Goal: Book appointment/travel/reservation

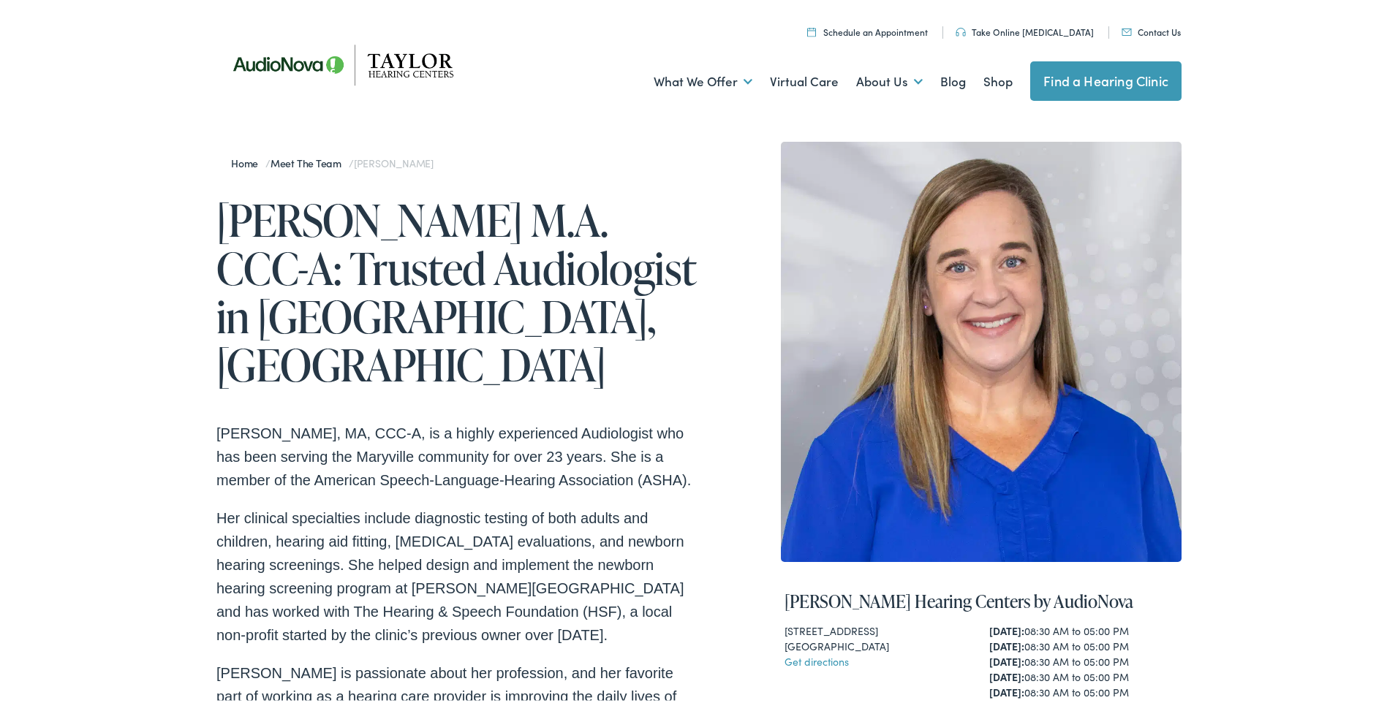
click at [923, 30] on link "Schedule an Appointment" at bounding box center [867, 29] width 121 height 12
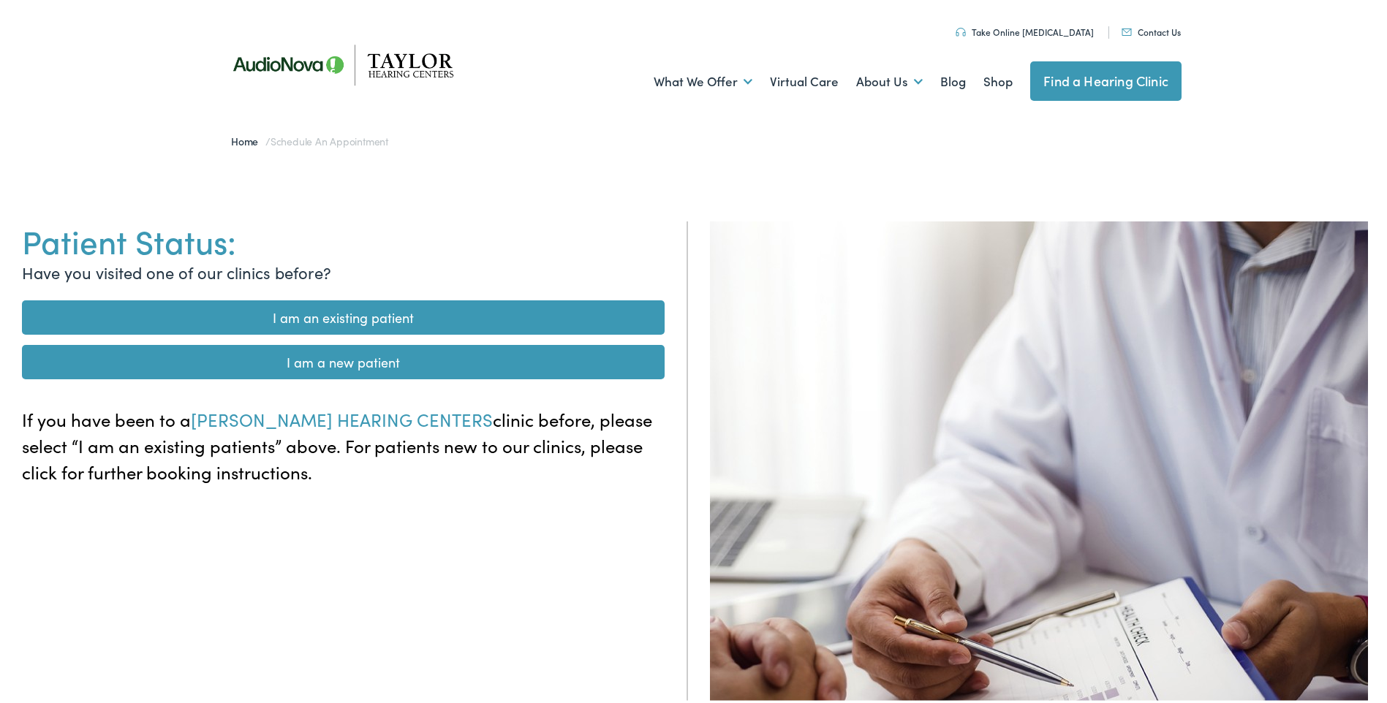
click at [496, 359] on link "I am a new patient" at bounding box center [343, 359] width 643 height 34
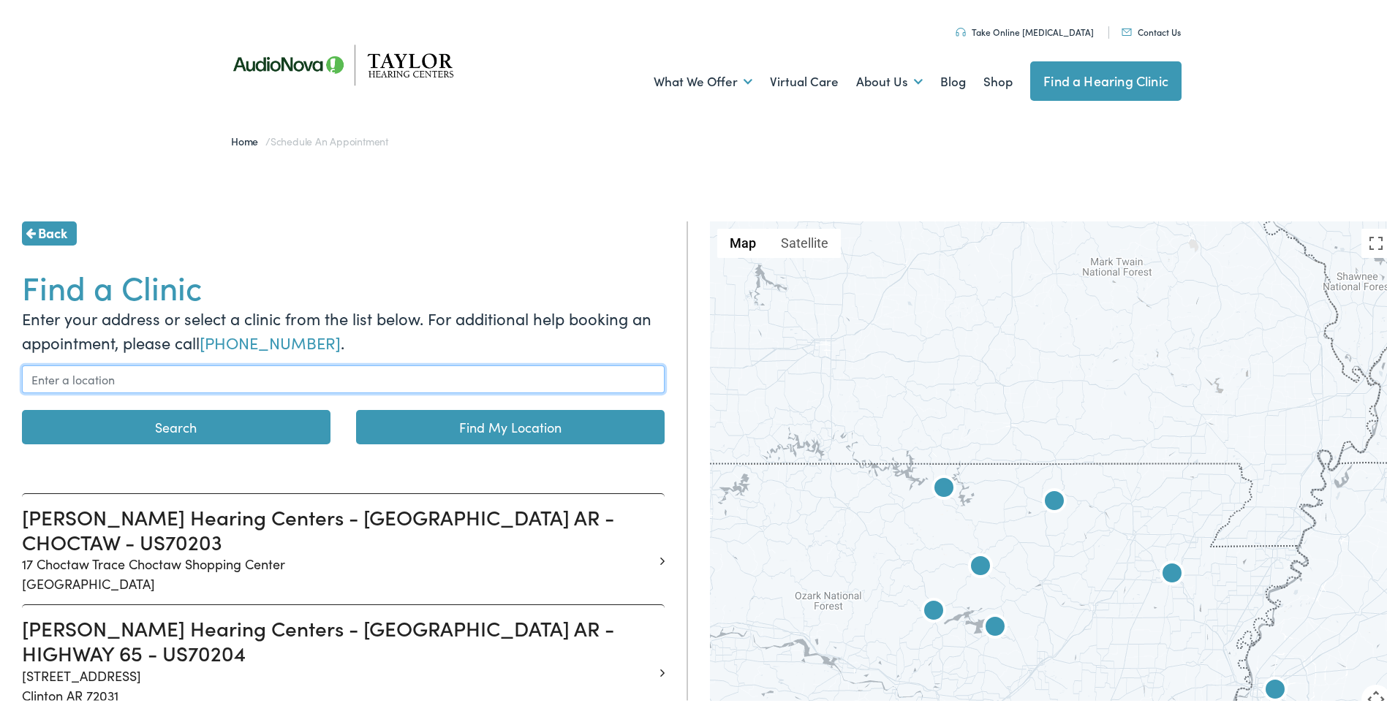
click at [154, 382] on input "text" at bounding box center [343, 377] width 643 height 28
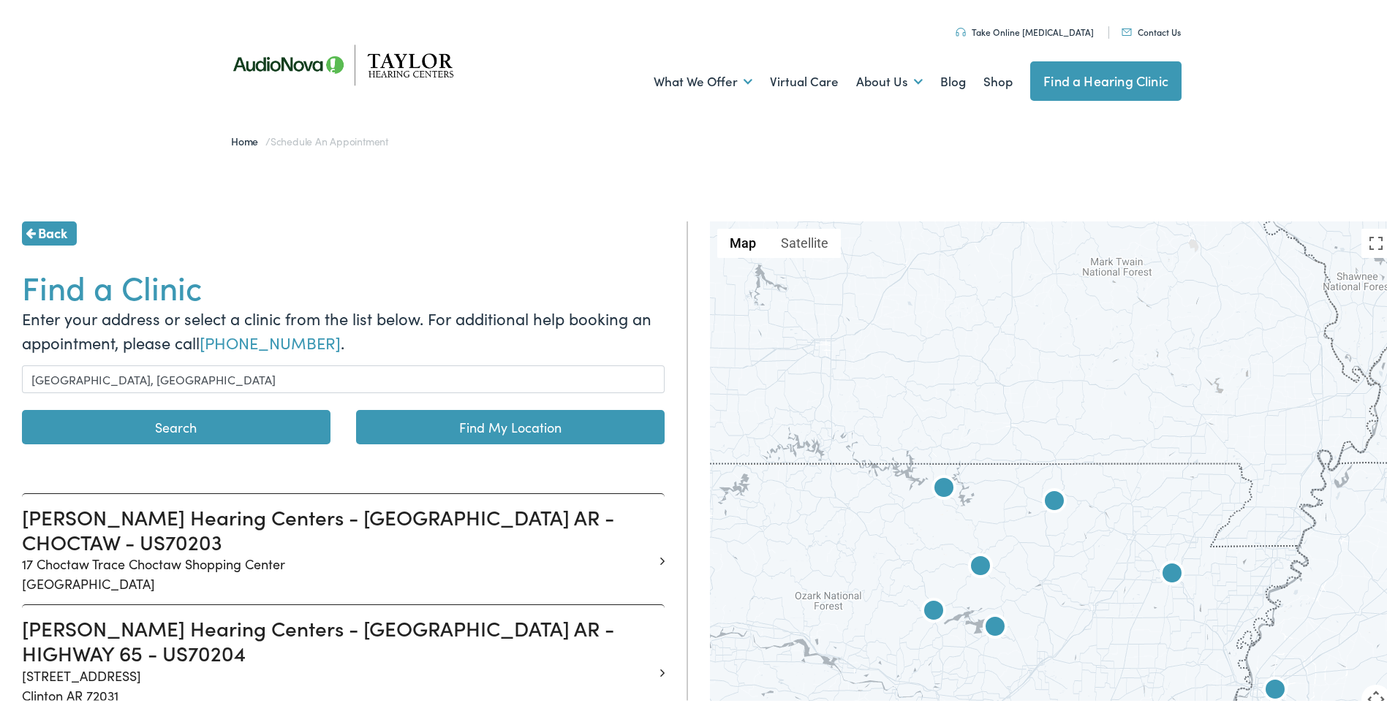
click at [157, 425] on button "Search" at bounding box center [176, 424] width 308 height 34
click at [173, 420] on button "Search" at bounding box center [176, 424] width 308 height 34
click at [178, 421] on button "Search" at bounding box center [176, 424] width 308 height 34
click at [179, 422] on button "Search" at bounding box center [176, 424] width 308 height 34
click at [416, 418] on link "Find My Location" at bounding box center [510, 424] width 308 height 34
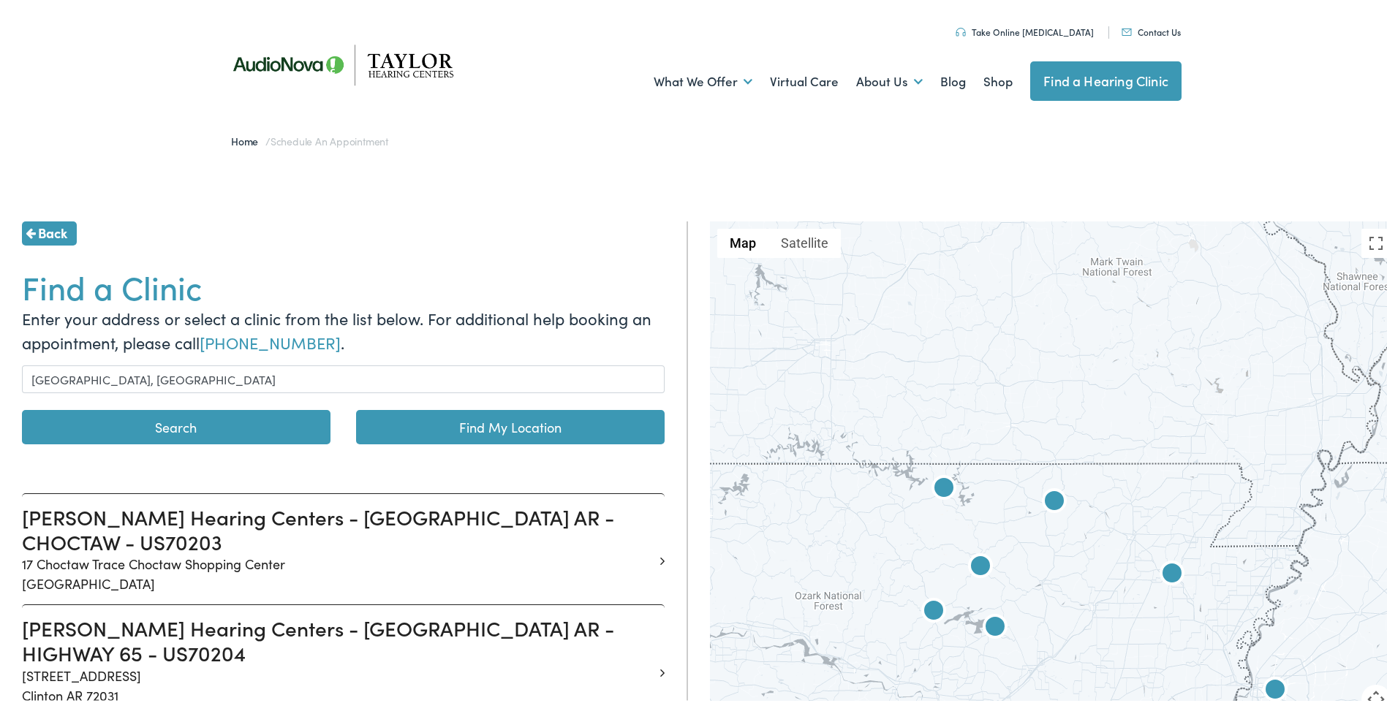
type input "Knoxville, Tennessee"
click at [508, 424] on link "Find My Location" at bounding box center [510, 424] width 308 height 34
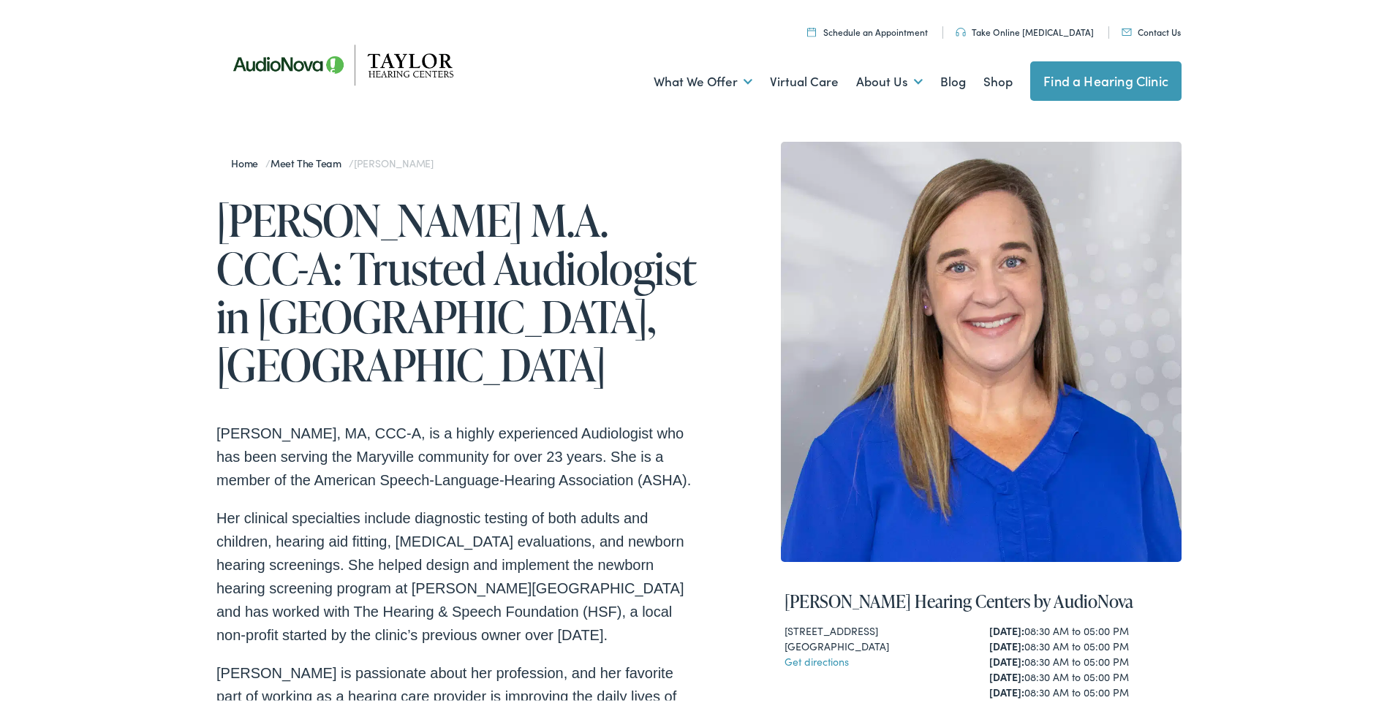
click at [1159, 29] on link "Contact Us" at bounding box center [1150, 29] width 59 height 12
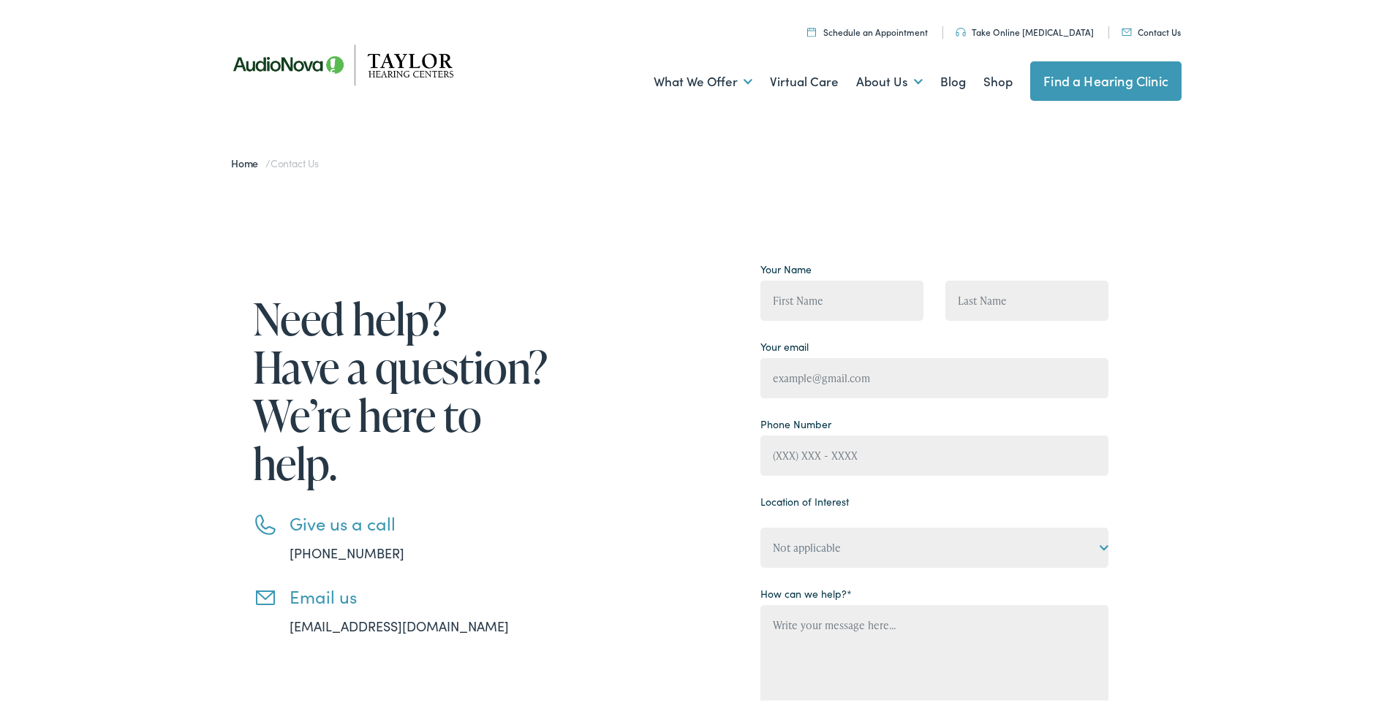
click at [455, 623] on link "info@taylorhearingcenters.com" at bounding box center [398, 623] width 219 height 18
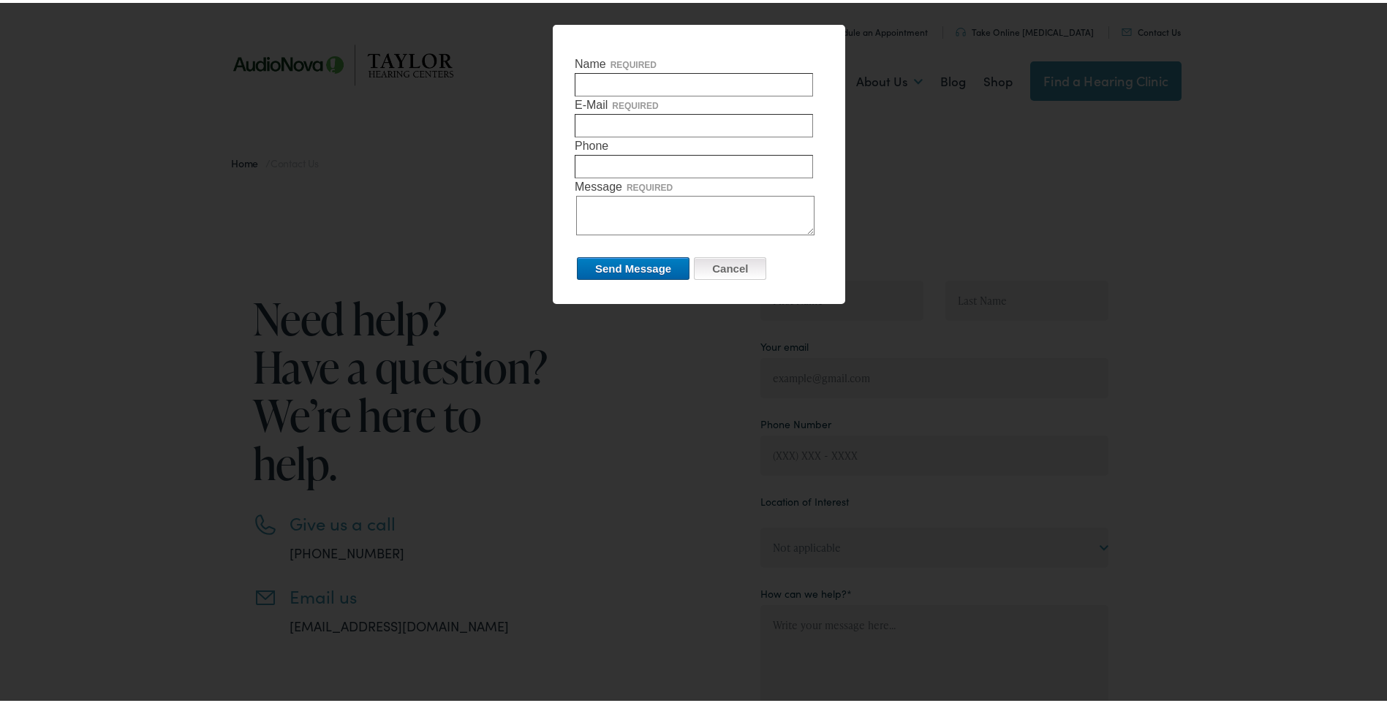
click at [733, 268] on input "Cancel" at bounding box center [730, 265] width 72 height 23
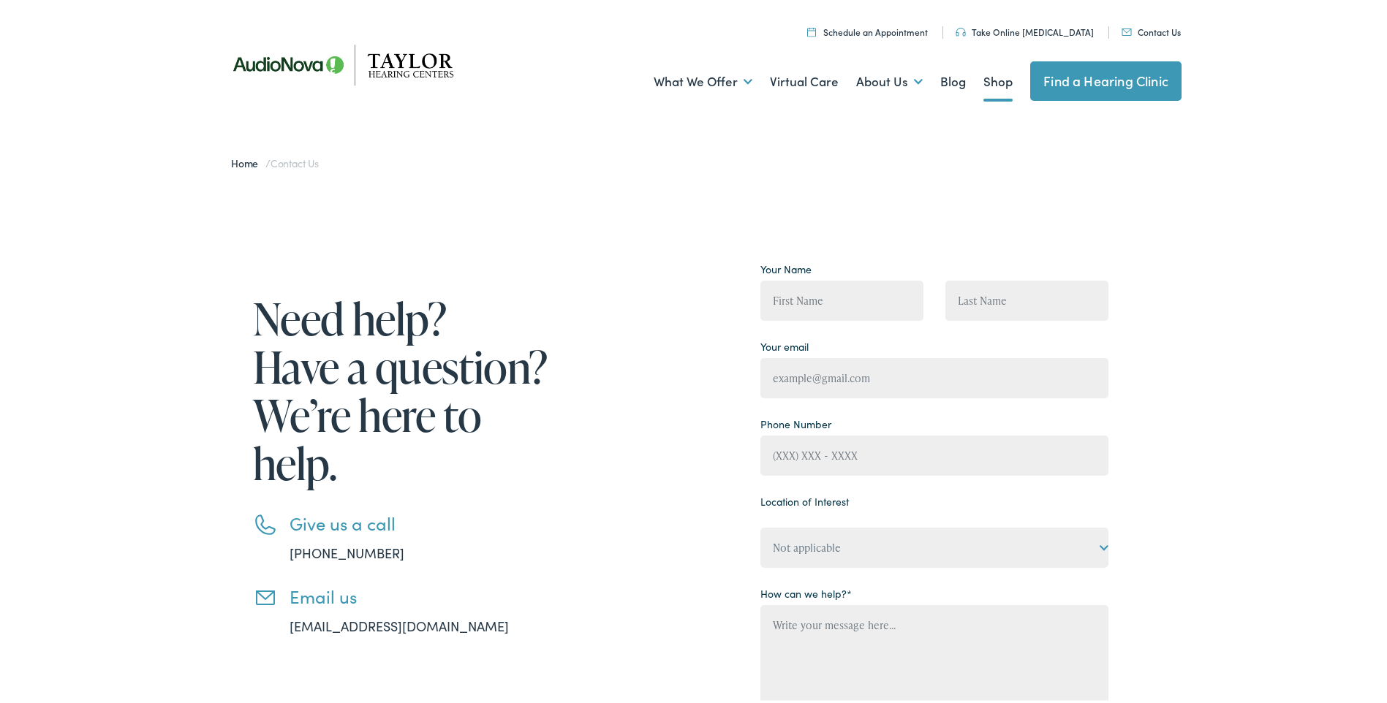
click at [996, 80] on link "Shop" at bounding box center [997, 79] width 29 height 54
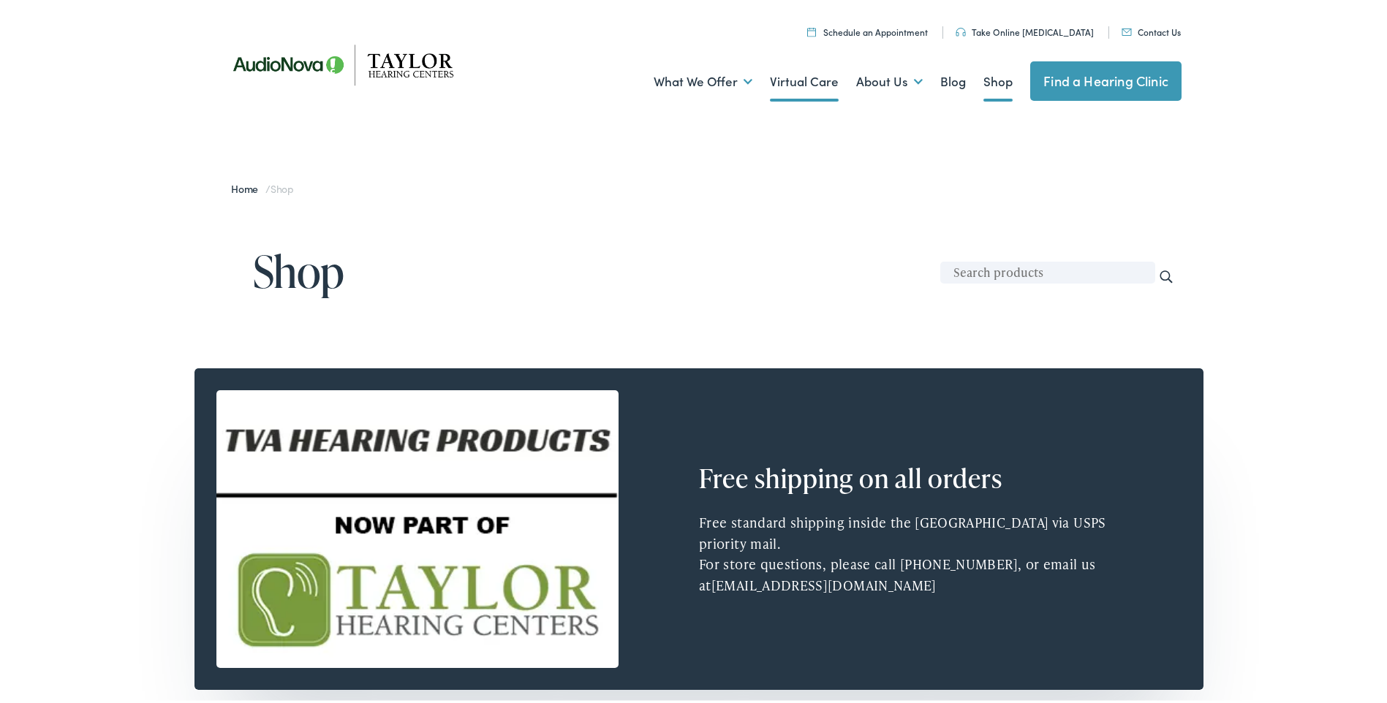
click at [798, 85] on link "Virtual Care" at bounding box center [804, 79] width 69 height 54
